Goal: Task Accomplishment & Management: Complete application form

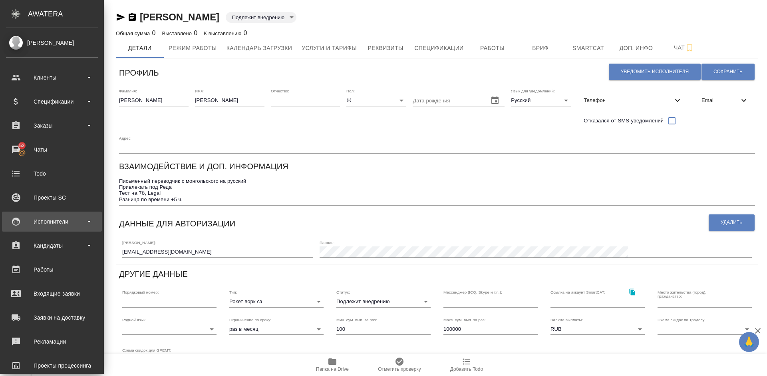
click at [48, 219] on div "Исполнители" at bounding box center [52, 221] width 92 height 12
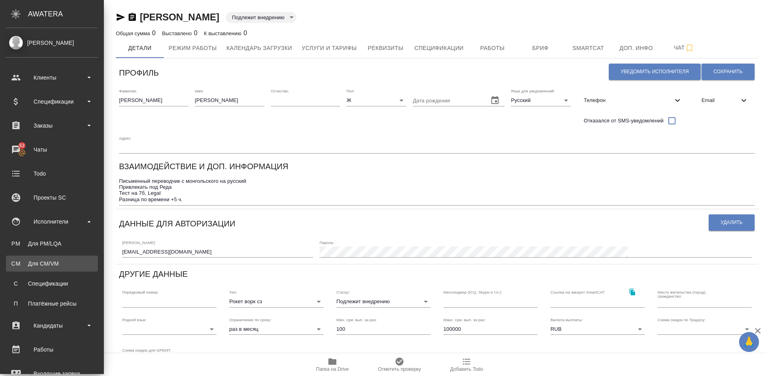
click at [63, 262] on div "Для CM/VM" at bounding box center [52, 263] width 84 height 8
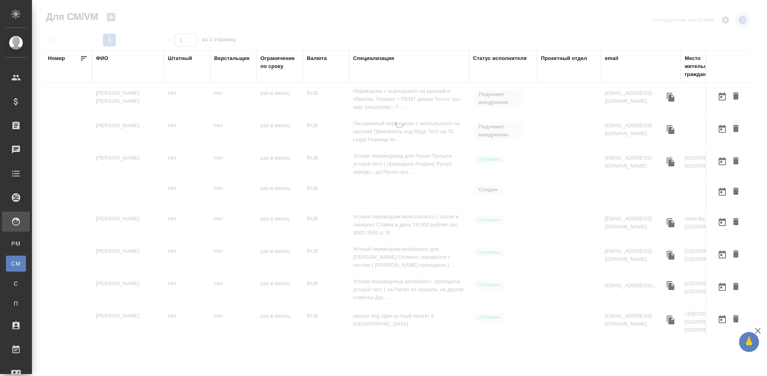
click at [105, 60] on div "ФИО" at bounding box center [102, 58] width 12 height 8
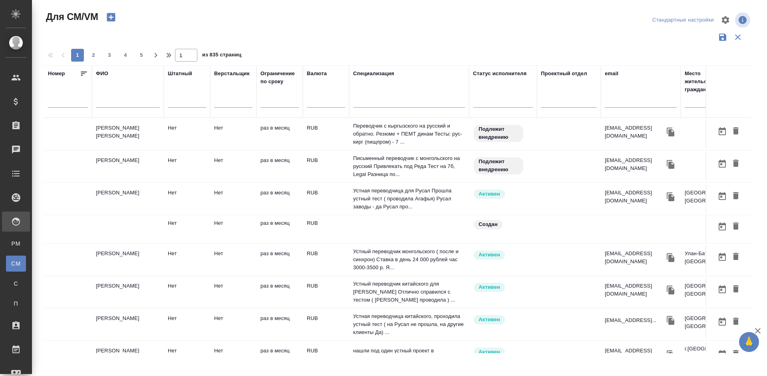
click at [116, 104] on input "text" at bounding box center [128, 103] width 64 height 10
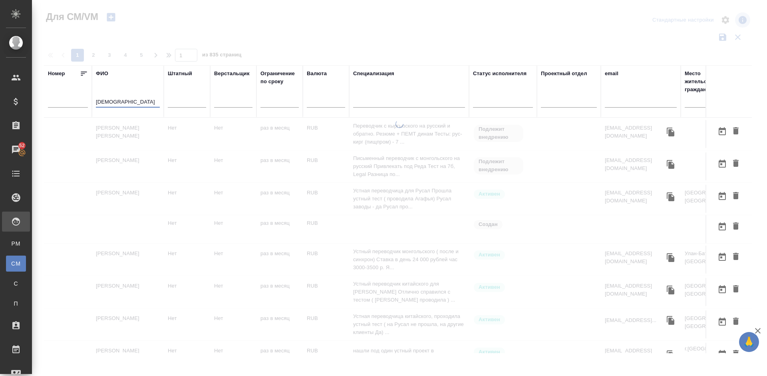
type input "[DEMOGRAPHIC_DATA]"
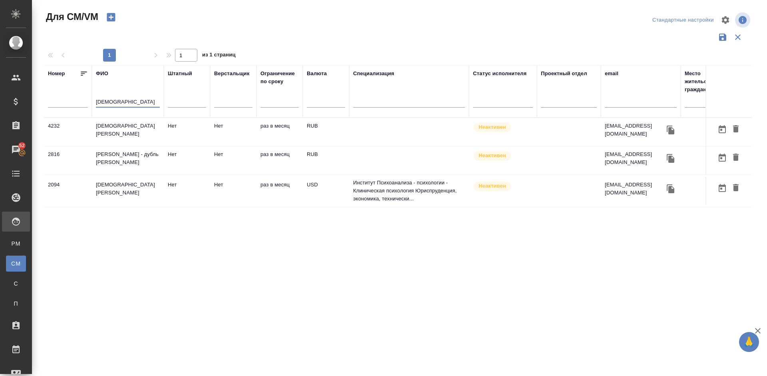
click at [146, 194] on td "[DEMOGRAPHIC_DATA][PERSON_NAME]" at bounding box center [128, 191] width 72 height 28
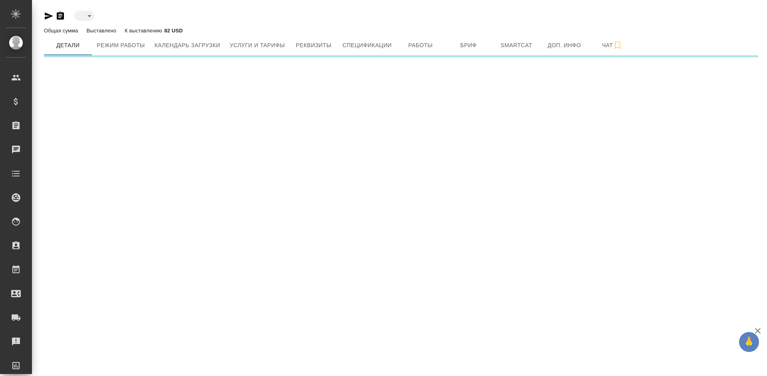
type input "inactive"
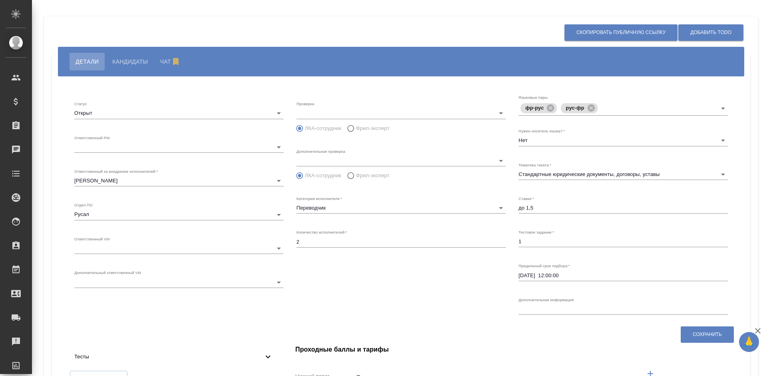
click at [138, 62] on span "Кандидаты" at bounding box center [130, 62] width 36 height 10
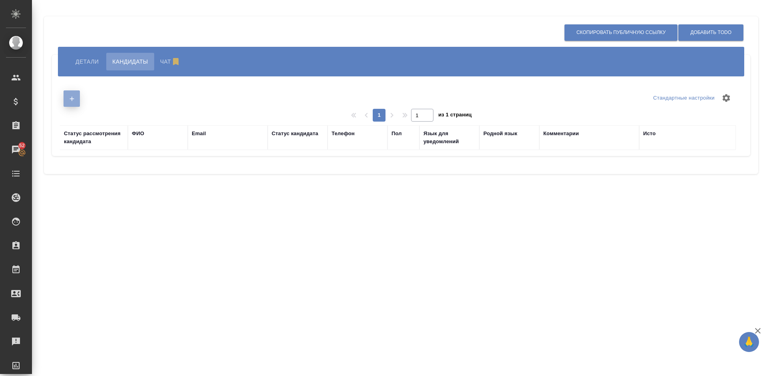
click at [73, 100] on icon "button" at bounding box center [71, 98] width 7 height 7
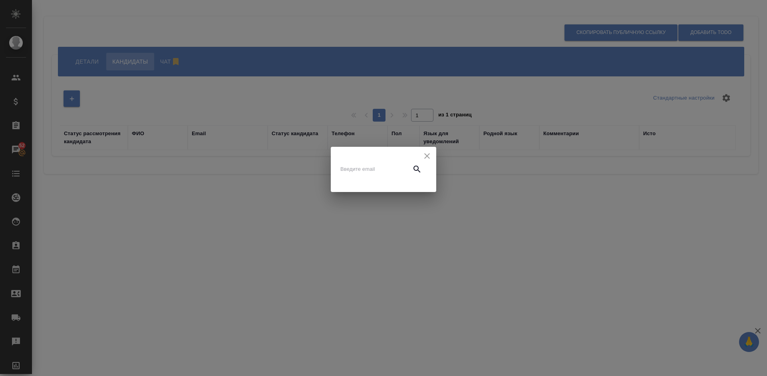
click at [363, 169] on input "text" at bounding box center [373, 168] width 67 height 11
paste input "translation@mtchalov.ru"
type input "translation@mtchalov.ru"
click at [416, 172] on icon "button" at bounding box center [417, 169] width 10 height 10
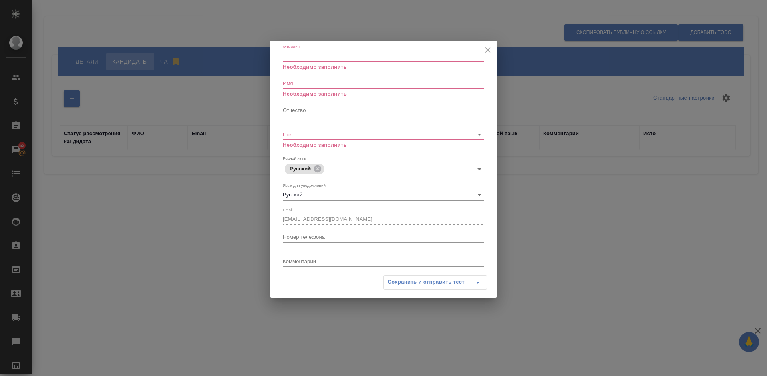
click at [313, 58] on input "Фамилия" at bounding box center [383, 55] width 201 height 11
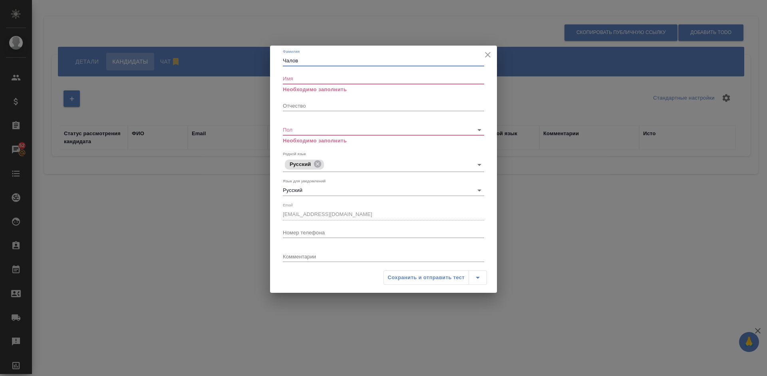
type input "Чалов"
click at [301, 82] on input "Имя" at bounding box center [383, 78] width 201 height 11
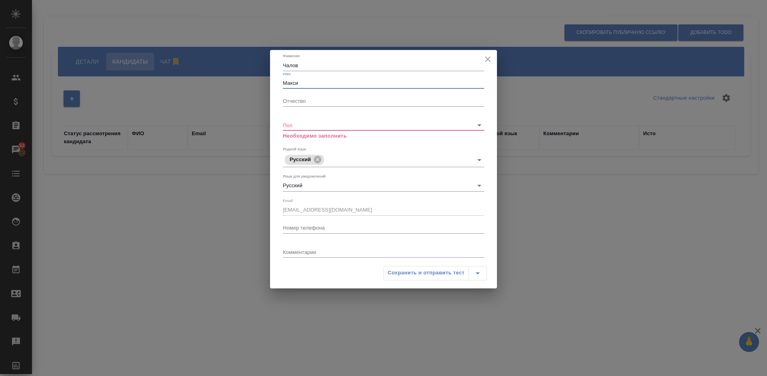
type input "Максим"
click at [354, 125] on body "🙏 .cls-1 fill:#fff; AWATERA Lazareva Anastasia Клиенты Спецификации Заказы 52 Ч…" at bounding box center [383, 188] width 767 height 376
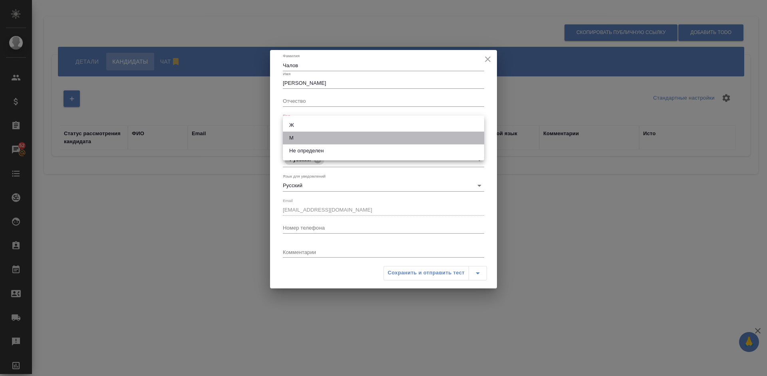
click at [328, 137] on li "М" at bounding box center [383, 137] width 201 height 13
type input "male"
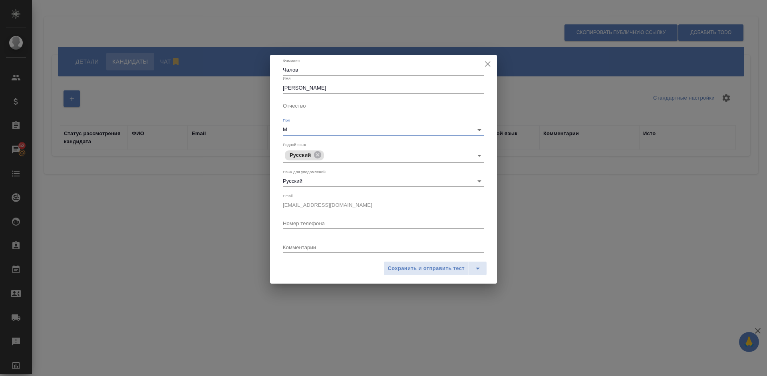
click at [301, 227] on input "Номер телефона" at bounding box center [383, 222] width 201 height 11
paste input "+7 (918) 118-10-87"
type input "+7 (918) 118-10-87"
click at [436, 270] on span "Сохранить и отправить тест" at bounding box center [426, 268] width 77 height 9
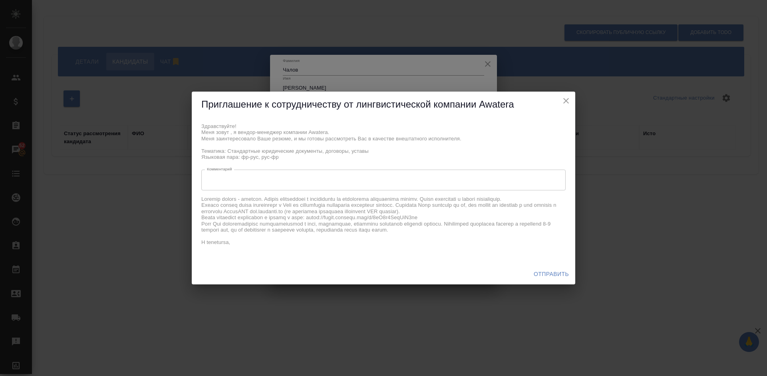
click at [546, 273] on span "Отправить" at bounding box center [551, 274] width 35 height 10
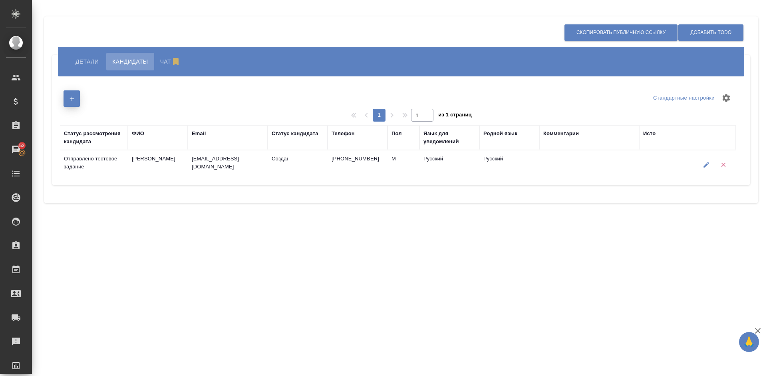
click at [78, 99] on button "button" at bounding box center [72, 98] width 16 height 16
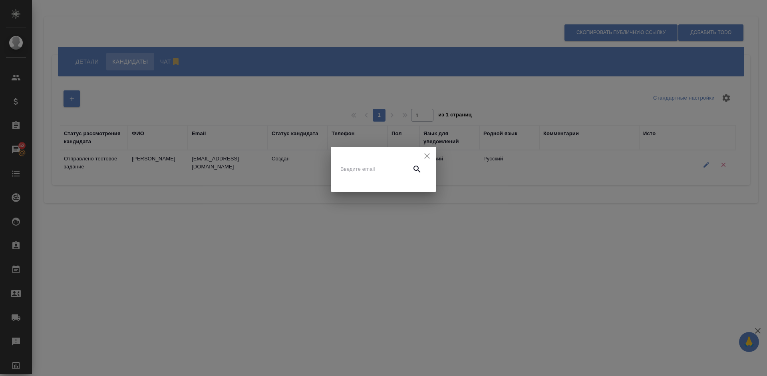
click at [350, 167] on input "text" at bounding box center [373, 168] width 67 height 11
paste input "phil.khaustov@mail.ru"
type input "phil.khaustov@mail.ru"
click at [414, 172] on icon "button" at bounding box center [417, 169] width 10 height 10
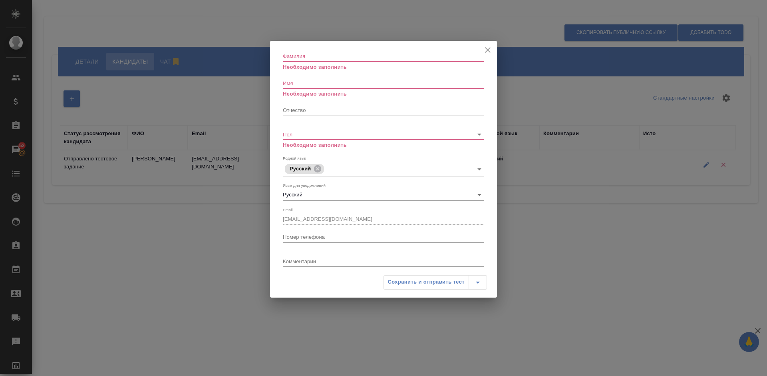
click at [293, 59] on input "Фамилия" at bounding box center [383, 55] width 201 height 11
paste input "Филипп Хаустов"
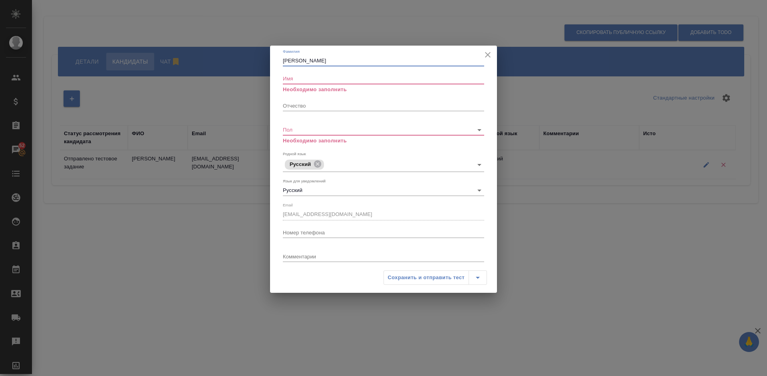
drag, startPoint x: 303, startPoint y: 61, endPoint x: 285, endPoint y: 61, distance: 18.0
click at [285, 61] on input "Филипп Хаустов" at bounding box center [383, 60] width 201 height 11
type input "Хаустов"
click at [303, 76] on input "Имя" at bounding box center [383, 78] width 201 height 11
paste input "Филипп"
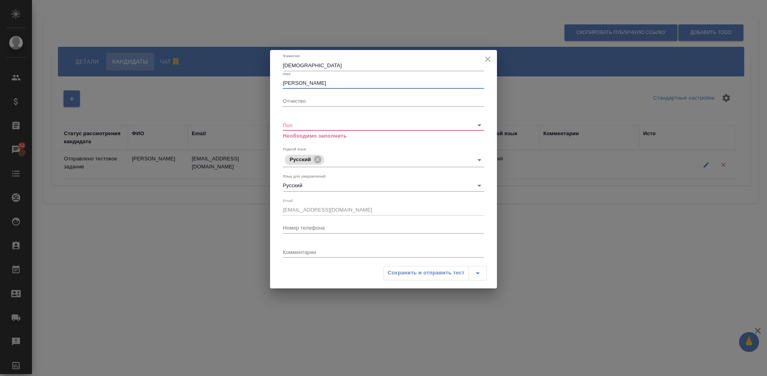
type input "Филипп"
click at [312, 124] on body "🙏 .cls-1 fill:#fff; AWATERA Lazareva Anastasia Клиенты Спецификации Заказы 52 Ч…" at bounding box center [383, 188] width 767 height 376
click at [313, 135] on li "М" at bounding box center [383, 137] width 201 height 13
type input "male"
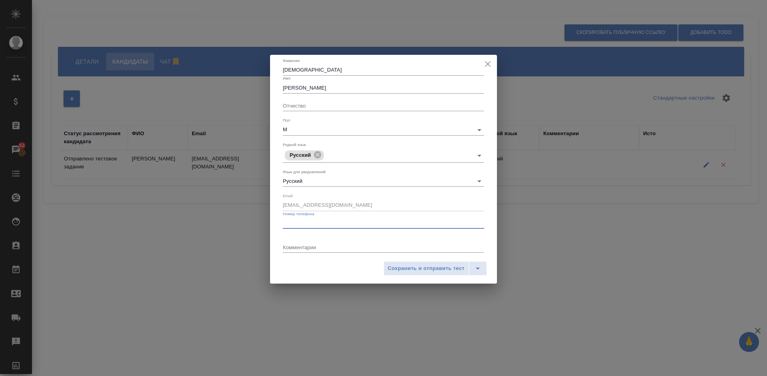
click at [305, 220] on input "Номер телефона" at bounding box center [383, 222] width 201 height 11
paste input "+79160629734"
type input "+79160629734"
click at [420, 267] on span "Сохранить и отправить тест" at bounding box center [426, 268] width 77 height 9
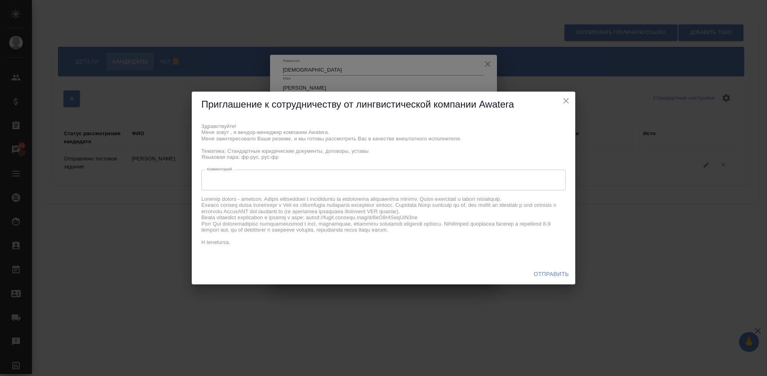
click at [544, 273] on span "Отправить" at bounding box center [551, 274] width 35 height 10
